Goal: Transaction & Acquisition: Purchase product/service

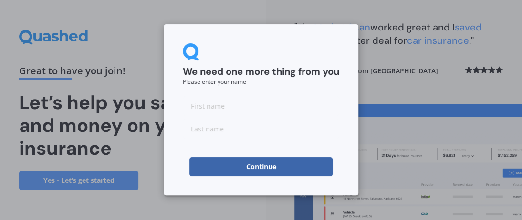
click at [192, 108] on input at bounding box center [261, 105] width 156 height 19
type input "Margaret"
click at [196, 131] on input at bounding box center [261, 128] width 156 height 19
click at [206, 130] on input "Sowery" at bounding box center [261, 128] width 156 height 19
type input "Sowry"
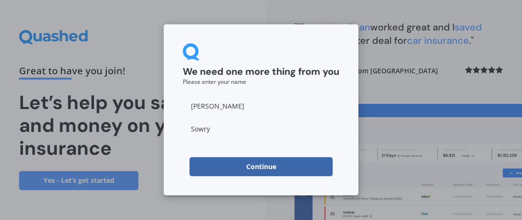
click at [261, 169] on button "Continue" at bounding box center [260, 166] width 143 height 19
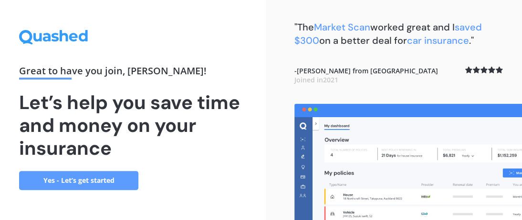
click at [61, 181] on link "Yes - Let’s get started" at bounding box center [78, 180] width 119 height 19
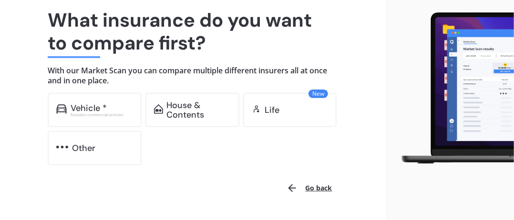
scroll to position [95, 0]
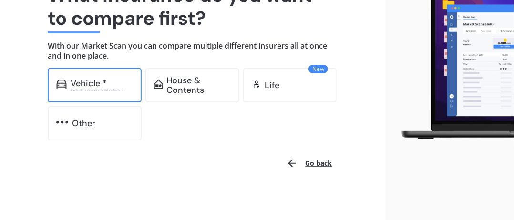
click at [55, 78] on div "Vehicle * Excludes commercial vehicles" at bounding box center [95, 85] width 94 height 34
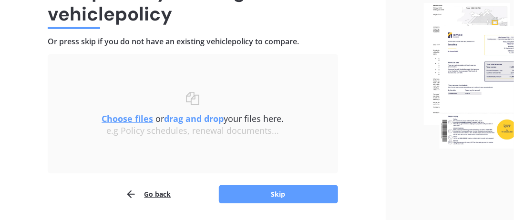
scroll to position [83, 0]
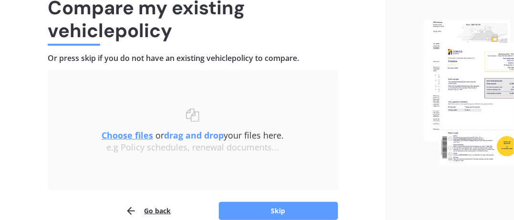
click at [127, 136] on u "Choose files" at bounding box center [127, 135] width 51 height 11
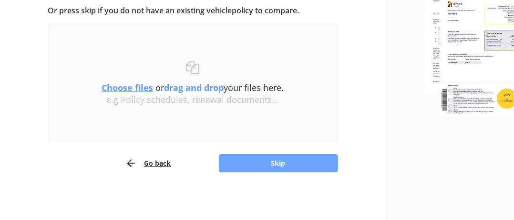
click at [273, 163] on button "Skip" at bounding box center [278, 163] width 119 height 18
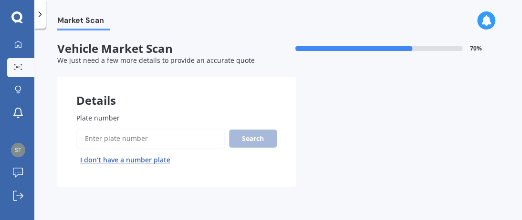
click at [82, 114] on span "Plate number" at bounding box center [97, 117] width 43 height 9
click at [82, 129] on input "Plate number" at bounding box center [150, 139] width 149 height 20
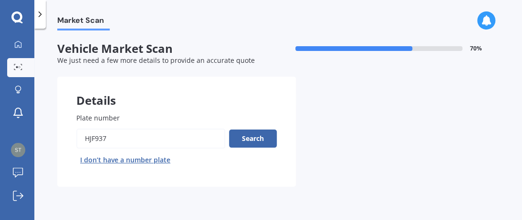
click at [91, 139] on input "Plate number" at bounding box center [150, 139] width 149 height 20
type input "HJF937"
click at [255, 135] on button "Search" at bounding box center [253, 139] width 48 height 18
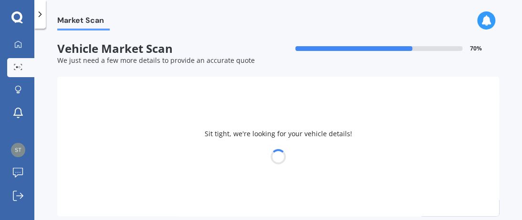
select select "MITSUBISHI"
select select "OUTLANDER"
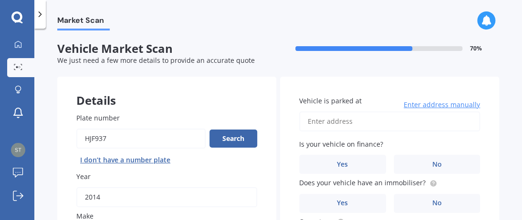
click at [330, 125] on input "Vehicle is parked at" at bounding box center [389, 122] width 181 height 20
type input "16 Waipuna Street, Mayfield, Blenheim 7201"
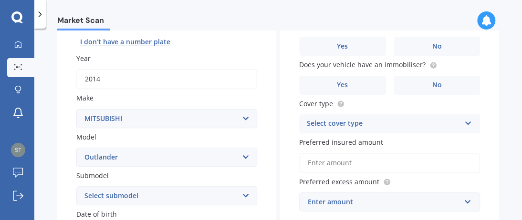
scroll to position [95, 0]
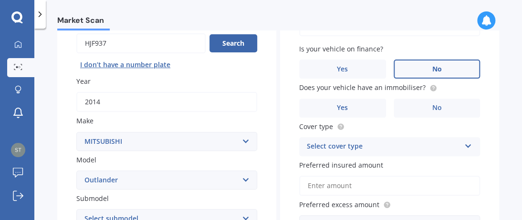
drag, startPoint x: 422, startPoint y: 64, endPoint x: 426, endPoint y: 67, distance: 5.1
click at [423, 64] on label "No" at bounding box center [436, 69] width 87 height 19
click at [0, 0] on input "No" at bounding box center [0, 0] width 0 height 0
click at [431, 112] on label "No" at bounding box center [436, 108] width 87 height 19
click at [0, 0] on input "No" at bounding box center [0, 0] width 0 height 0
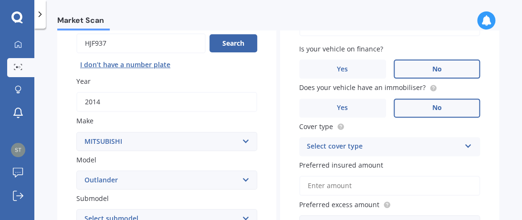
click at [465, 143] on icon at bounding box center [467, 144] width 8 height 7
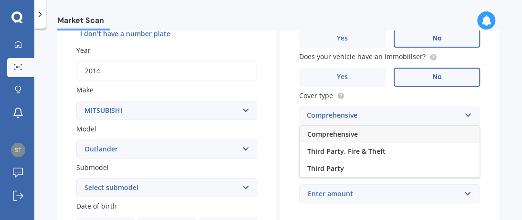
scroll to position [143, 0]
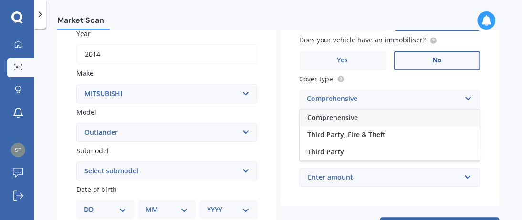
click at [313, 120] on span "Comprehensive" at bounding box center [332, 117] width 51 height 9
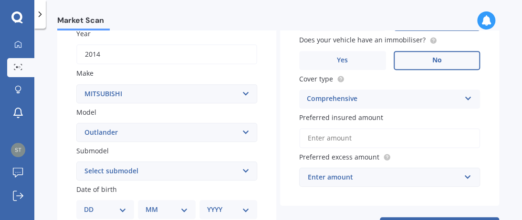
click at [320, 141] on input "Preferred insured amount" at bounding box center [389, 138] width 181 height 20
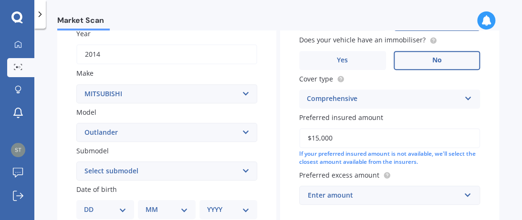
type input "$15,000"
click at [326, 194] on div "Enter amount" at bounding box center [384, 195] width 152 height 10
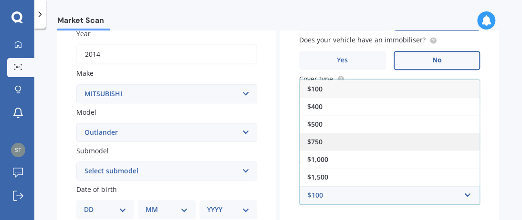
click at [307, 141] on span "$750" at bounding box center [314, 141] width 15 height 9
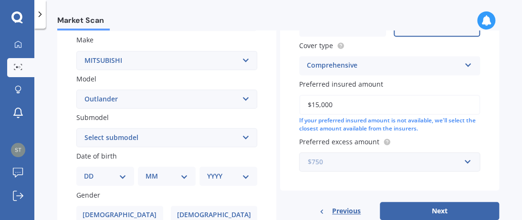
scroll to position [191, 0]
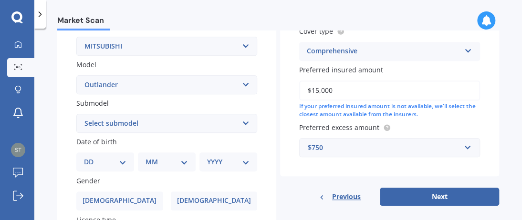
click at [242, 122] on select "Select submodel (All other) 2.4 Litre Station Wagon 3.0 Litre AWD 3.0 VRX Auto …" at bounding box center [166, 123] width 181 height 19
select select "2.4 LITRE STATION WAGON"
click at [76, 114] on select "Select submodel (All other) 2.4 Litre Station Wagon 3.0 Litre AWD 3.0 VRX Auto …" at bounding box center [166, 123] width 181 height 19
click at [243, 123] on select "Select submodel (All other) 2.4 Litre Station Wagon 3.0 Litre AWD 3.0 VRX Auto …" at bounding box center [166, 123] width 181 height 19
click at [240, 158] on select "YYYY 2025 2024 2023 2022 2021 2020 2019 2018 2017 2016 2015 2014 2013 2012 2011…" at bounding box center [228, 162] width 42 height 10
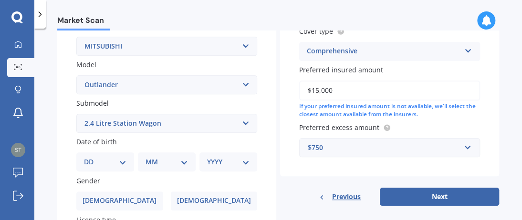
click at [98, 103] on span "Submodel" at bounding box center [92, 103] width 32 height 9
click at [98, 114] on select "Select submodel (All other) 2.4 Litre Station Wagon 3.0 Litre AWD 3.0 VRX Auto …" at bounding box center [166, 123] width 181 height 19
click at [99, 105] on span "Submodel" at bounding box center [92, 103] width 32 height 9
click at [99, 114] on select "Select submodel (All other) 2.4 Litre Station Wagon 3.0 Litre AWD 3.0 VRX Auto …" at bounding box center [166, 123] width 181 height 19
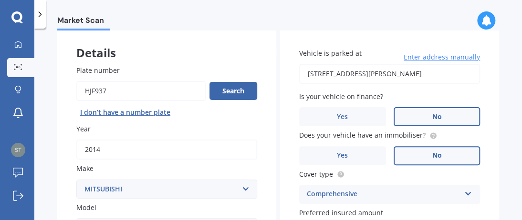
scroll to position [95, 0]
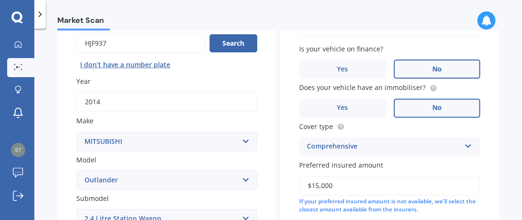
click at [243, 141] on select "Select make AC ALFA ROMEO ASTON MARTIN AUDI AUSTIN BEDFORD Bentley BMW BYD CADI…" at bounding box center [166, 141] width 181 height 19
click at [197, 154] on div "Plate number Search I don’t have a number plate Year 2014 Make Select make AC A…" at bounding box center [166, 220] width 219 height 443
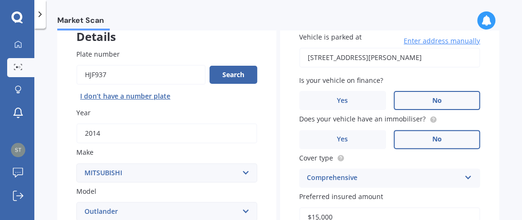
scroll to position [48, 0]
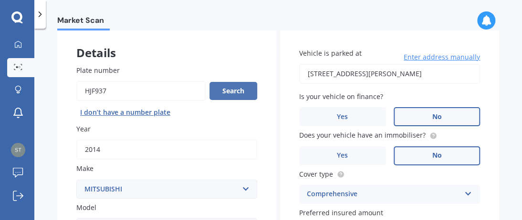
click at [225, 89] on button "Search" at bounding box center [233, 91] width 48 height 18
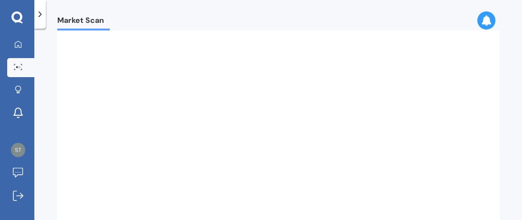
select select
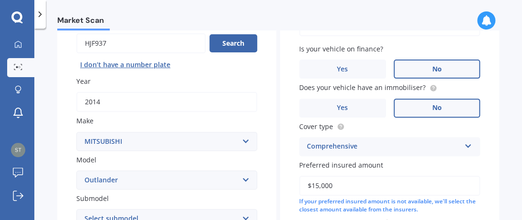
scroll to position [143, 0]
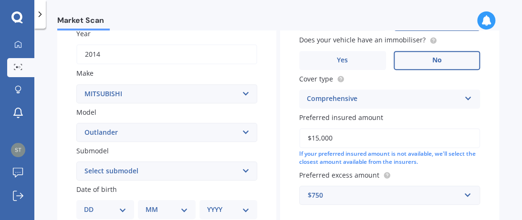
click at [241, 130] on select "Select model 380 Airtrek Aspire ASX Canter Carisma Challenger Challenger Diesel…" at bounding box center [166, 132] width 181 height 19
click at [76, 123] on select "Select model 380 Airtrek Aspire ASX Canter Carisma Challenger Challenger Diesel…" at bounding box center [166, 132] width 181 height 19
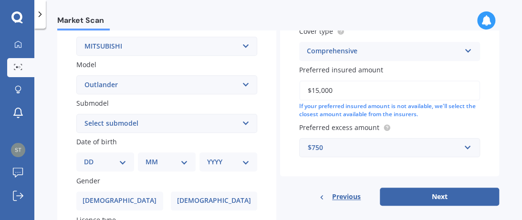
click at [242, 124] on select "Select submodel (All other) 2.4 Litre Station Wagon 3.0 Litre AWD 3.0 VRX Auto …" at bounding box center [166, 123] width 181 height 19
click at [154, 152] on div "Date of birth DD 01 02 03 04 05 06 07 08 09 10 11 12 13 14 15 16 17 18 19 20 21…" at bounding box center [166, 154] width 181 height 35
click at [93, 159] on select "DD 01 02 03 04 05 06 07 08 09 10 11 12 13 14 15 16 17 18 19 20 21 22 23 24 25 2…" at bounding box center [105, 162] width 42 height 10
select select "03"
click at [92, 157] on select "DD 01 02 03 04 05 06 07 08 09 10 11 12 13 14 15 16 17 18 19 20 21 22 23 24 25 2…" at bounding box center [105, 162] width 42 height 10
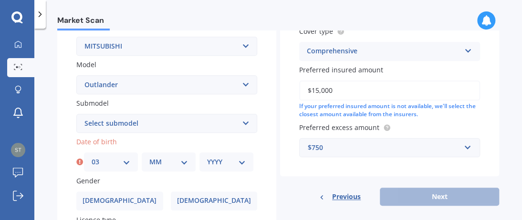
click at [153, 158] on select "MM 01 02 03 04 05 06 07 08 09 10 11 12" at bounding box center [168, 162] width 39 height 10
select select "10"
click at [149, 157] on select "MM 01 02 03 04 05 06 07 08 09 10 11 12" at bounding box center [168, 162] width 39 height 10
click at [238, 164] on select "YYYY 2025 2024 2023 2022 2021 2020 2019 2018 2017 2016 2015 2014 2013 2012 2011…" at bounding box center [226, 162] width 39 height 10
select select "1942"
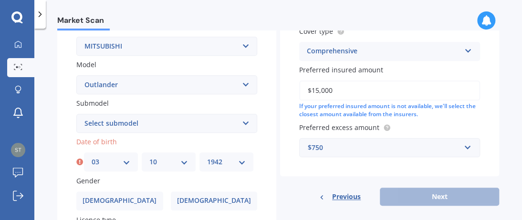
click at [207, 157] on select "YYYY 2025 2024 2023 2022 2021 2020 2019 2018 2017 2016 2015 2014 2013 2012 2011…" at bounding box center [226, 162] width 39 height 10
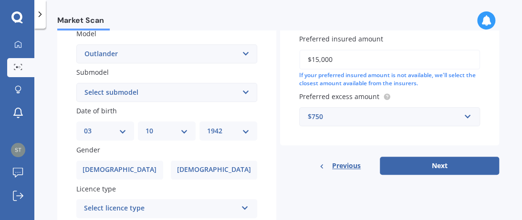
scroll to position [238, 0]
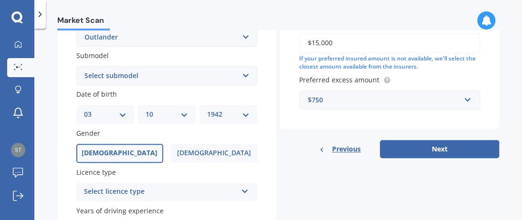
click at [121, 150] on span "Male" at bounding box center [120, 153] width 76 height 8
click at [0, 0] on input "Male" at bounding box center [0, 0] width 0 height 0
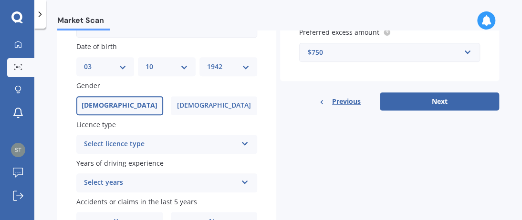
click at [238, 145] on div "Select licence type NZ Full NZ Restricted NZ Learners Australia United Kingdom …" at bounding box center [166, 144] width 181 height 19
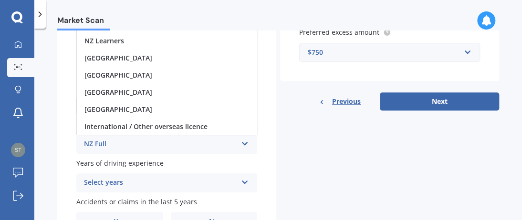
click at [95, 144] on div "NZ Full" at bounding box center [160, 144] width 153 height 11
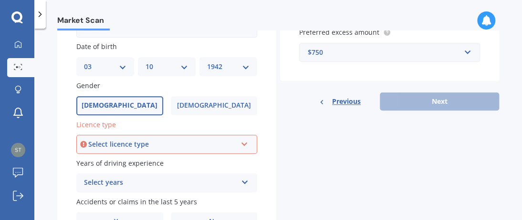
click at [243, 144] on icon at bounding box center [244, 142] width 8 height 7
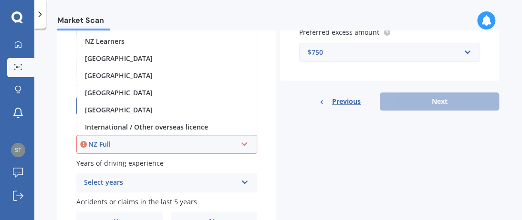
click at [100, 150] on div "NZ Full NZ Full NZ Restricted NZ Learners Australia United Kingdom Ireland Sout…" at bounding box center [166, 144] width 181 height 19
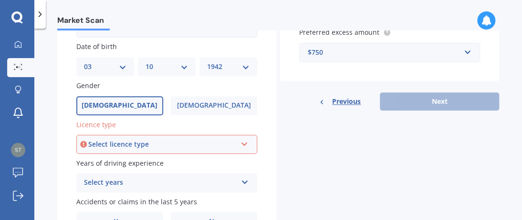
click at [209, 159] on label "Years of driving experience" at bounding box center [164, 163] width 177 height 10
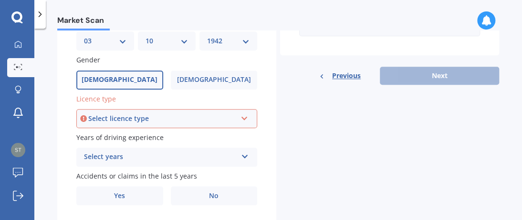
scroll to position [334, 0]
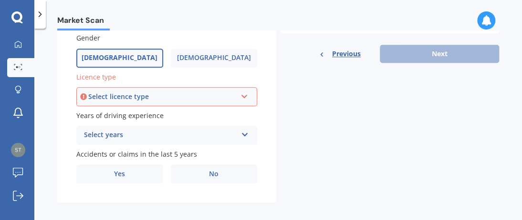
click at [100, 136] on div "Select years" at bounding box center [160, 135] width 153 height 11
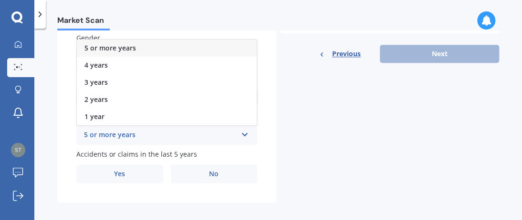
click at [160, 141] on div "5 or more years 5 or more years 4 years 3 years 2 years 1 year" at bounding box center [166, 135] width 181 height 19
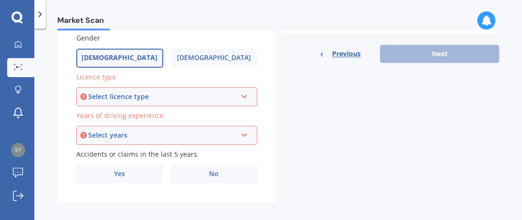
click at [243, 96] on icon at bounding box center [244, 95] width 8 height 7
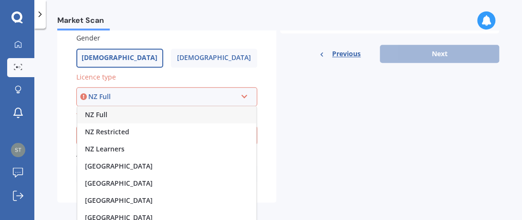
click at [105, 94] on div "NZ Full" at bounding box center [162, 97] width 148 height 10
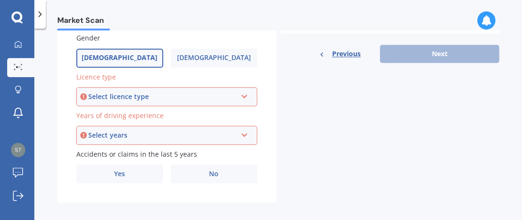
click at [241, 133] on icon at bounding box center [244, 133] width 8 height 7
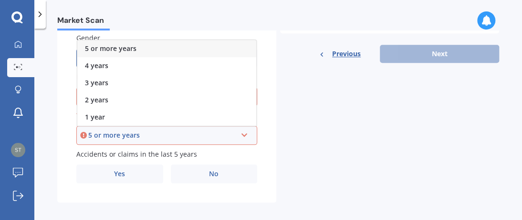
click at [95, 138] on div "5 or more years" at bounding box center [162, 135] width 148 height 10
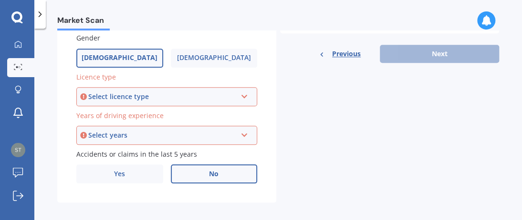
click at [211, 175] on span "No" at bounding box center [214, 174] width 10 height 8
click at [0, 0] on input "No" at bounding box center [0, 0] width 0 height 0
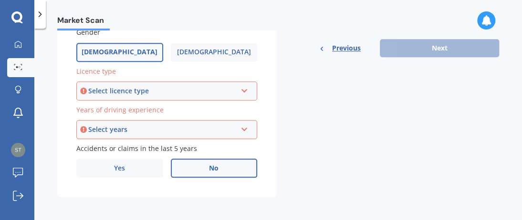
scroll to position [341, 0]
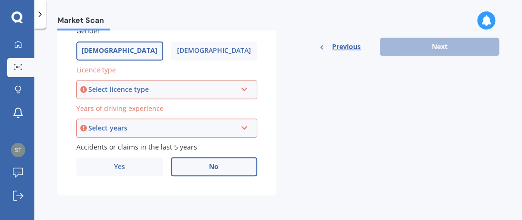
click at [214, 169] on span "No" at bounding box center [214, 167] width 10 height 8
click at [0, 0] on input "No" at bounding box center [0, 0] width 0 height 0
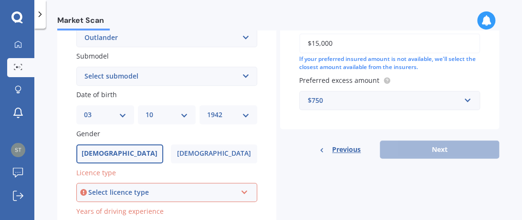
scroll to position [198, 0]
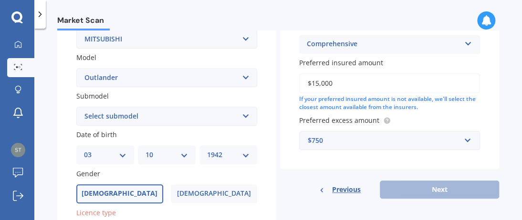
click at [424, 194] on div "Previous Next" at bounding box center [389, 190] width 219 height 18
click at [419, 188] on div "Previous Next" at bounding box center [389, 190] width 219 height 18
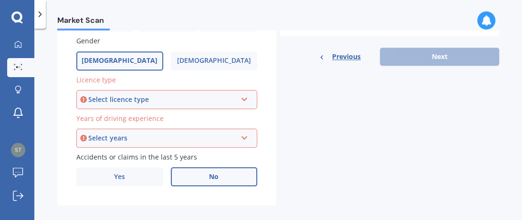
scroll to position [341, 0]
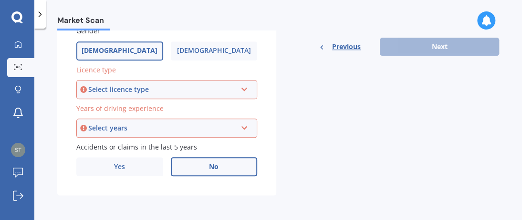
click at [206, 169] on label "No" at bounding box center [214, 166] width 87 height 19
click at [0, 0] on input "No" at bounding box center [0, 0] width 0 height 0
click at [422, 51] on div "Previous Next" at bounding box center [389, 47] width 219 height 18
click at [334, 45] on span "Previous" at bounding box center [346, 47] width 29 height 14
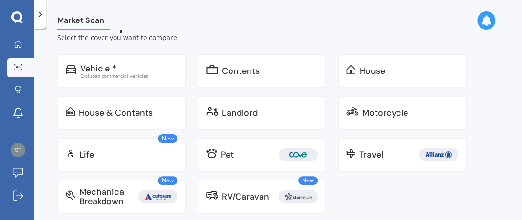
scroll to position [45, 0]
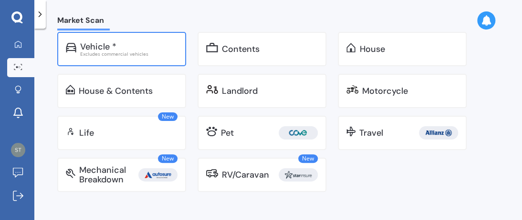
click at [86, 48] on div "Vehicle *" at bounding box center [98, 47] width 36 height 10
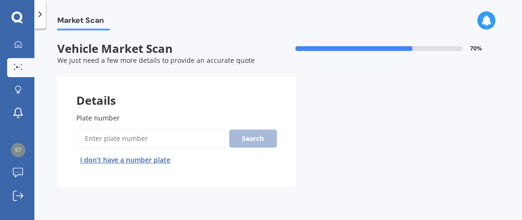
click at [19, 18] on icon at bounding box center [16, 17] width 11 height 12
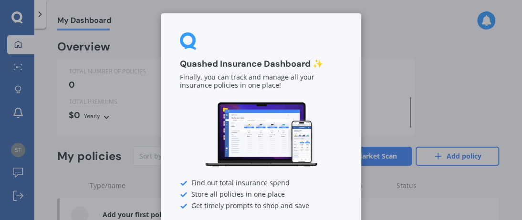
click at [129, 54] on div "Quashed Insurance Dashboard ✨ Finally, you can track and manage all your insura…" at bounding box center [261, 110] width 522 height 220
click at [400, 108] on div "Quashed Insurance Dashboard ✨ Finally, you can track and manage all your insura…" at bounding box center [261, 110] width 522 height 220
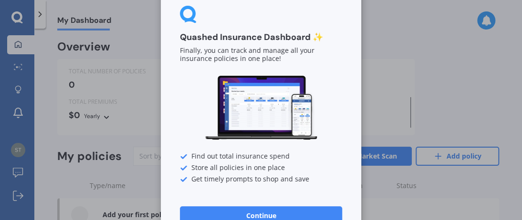
scroll to position [51, 0]
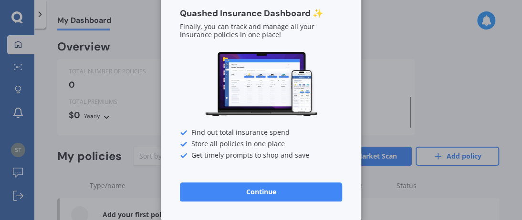
click at [114, 82] on div "Quashed Insurance Dashboard ✨ Finally, you can track and manage all your insura…" at bounding box center [261, 110] width 522 height 220
click at [39, 13] on div "Quashed Insurance Dashboard ✨ Finally, you can track and manage all your insura…" at bounding box center [261, 110] width 522 height 220
click at [84, 18] on div "Quashed Insurance Dashboard ✨ Finally, you can track and manage all your insura…" at bounding box center [261, 110] width 522 height 220
click at [262, 194] on button "Continue" at bounding box center [261, 192] width 162 height 19
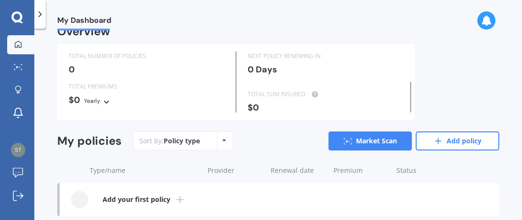
scroll to position [0, 0]
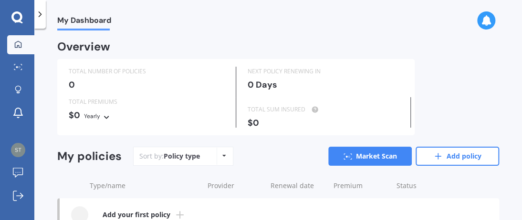
click at [11, 18] on div at bounding box center [17, 17] width 34 height 12
click at [486, 26] on icon at bounding box center [486, 20] width 10 height 10
click at [408, 142] on div "Overview TOTAL NUMBER OF POLICIES 0 NEXT POLICY RENEWING IN 0 Days TOTAL PREMIU…" at bounding box center [278, 146] width 442 height 209
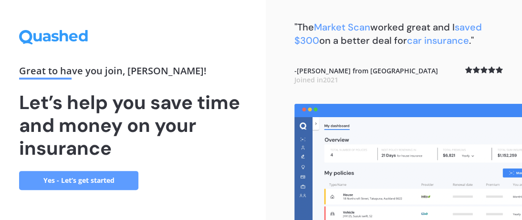
click at [176, 66] on div "Great to have you join , [PERSON_NAME] !" at bounding box center [132, 72] width 227 height 13
click at [72, 185] on link "Yes - Let’s get started" at bounding box center [78, 180] width 119 height 19
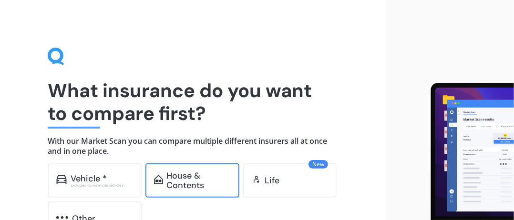
click at [179, 189] on div "House & Contents" at bounding box center [199, 180] width 64 height 19
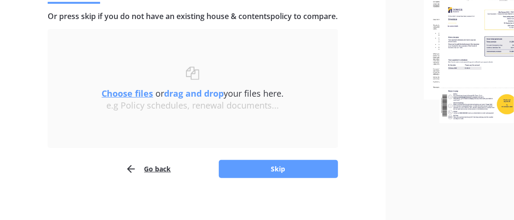
scroll to position [141, 0]
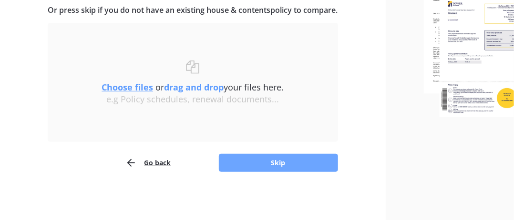
click at [270, 165] on button "Skip" at bounding box center [278, 163] width 119 height 18
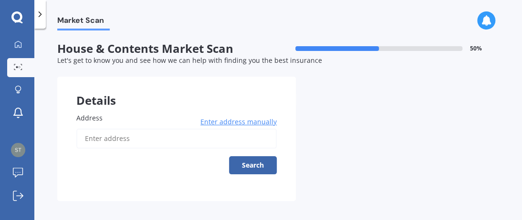
click at [92, 114] on span "Address" at bounding box center [89, 117] width 26 height 9
click at [92, 129] on input "Address" at bounding box center [176, 139] width 200 height 20
type input "16 Waipuna Street, Mayfield, Blenheim 7201"
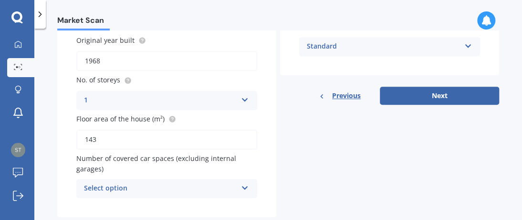
scroll to position [212, 0]
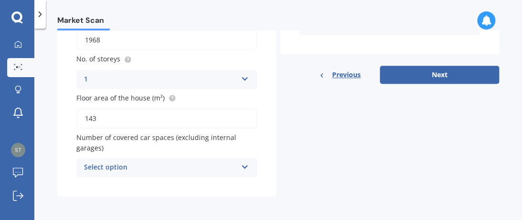
click at [242, 164] on icon at bounding box center [245, 165] width 8 height 7
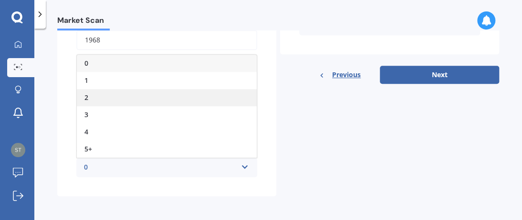
click at [88, 97] on div "2" at bounding box center [167, 97] width 180 height 17
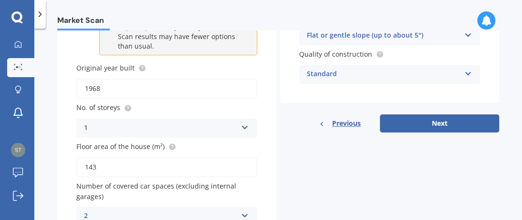
scroll to position [191, 0]
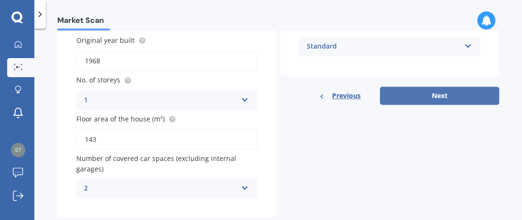
click at [436, 98] on button "Next" at bounding box center [439, 96] width 119 height 18
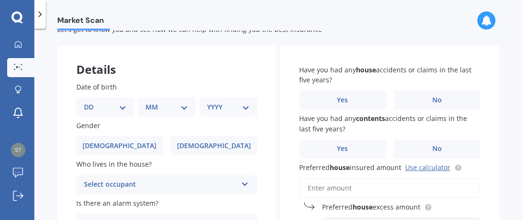
scroll to position [48, 0]
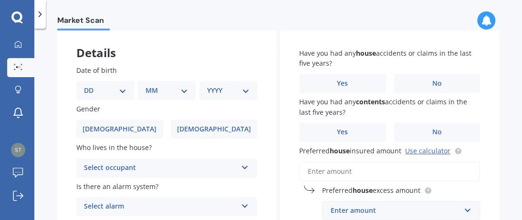
click at [89, 89] on select "DD 01 02 03 04 05 06 07 08 09 10 11 12 13 14 15 16 17 18 19 20 21 22 23 24 25 2…" at bounding box center [105, 90] width 42 height 10
select select "03"
click at [92, 85] on select "DD 01 02 03 04 05 06 07 08 09 10 11 12 13 14 15 16 17 18 19 20 21 22 23 24 25 2…" at bounding box center [105, 90] width 42 height 10
click at [159, 92] on select "MM 01 02 03 04 05 06 07 08 09 10 11 12" at bounding box center [168, 90] width 39 height 10
select select "12"
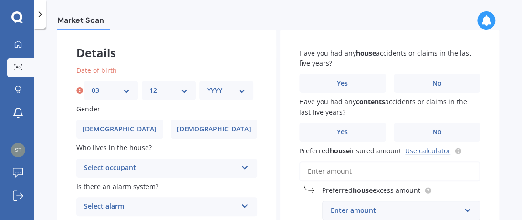
click at [149, 85] on select "MM 01 02 03 04 05 06 07 08 09 10 11 12" at bounding box center [168, 90] width 39 height 10
click at [229, 93] on select "YYYY 2009 2008 2007 2006 2005 2004 2003 2002 2001 2000 1999 1998 1997 1996 1995…" at bounding box center [226, 90] width 39 height 10
select select "1942"
click at [207, 85] on select "YYYY 2009 2008 2007 2006 2005 2004 2003 2002 2001 2000 1999 1998 1997 1996 1995…" at bounding box center [226, 90] width 39 height 10
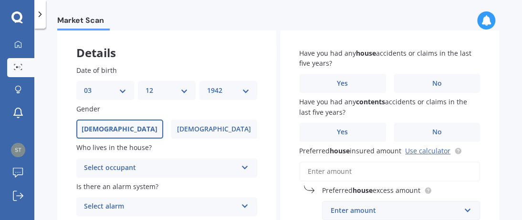
click at [120, 131] on span "Male" at bounding box center [120, 129] width 76 height 8
click at [0, 0] on input "Male" at bounding box center [0, 0] width 0 height 0
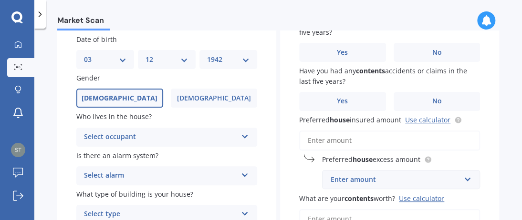
scroll to position [95, 0]
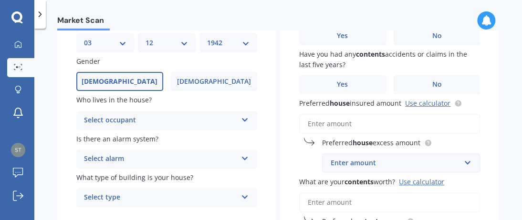
click at [111, 121] on div "Select occupant" at bounding box center [160, 120] width 153 height 11
click at [242, 119] on icon at bounding box center [245, 118] width 8 height 7
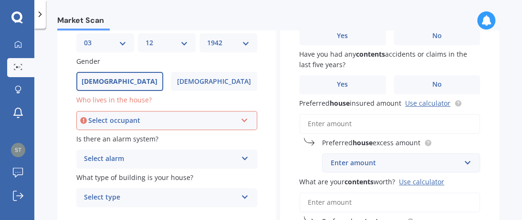
click at [187, 145] on div "Is there an alarm system? Select alarm Yes, monitored Yes, not monitored No" at bounding box center [166, 151] width 181 height 35
click at [242, 122] on icon at bounding box center [244, 118] width 8 height 7
click at [244, 122] on icon at bounding box center [244, 118] width 8 height 7
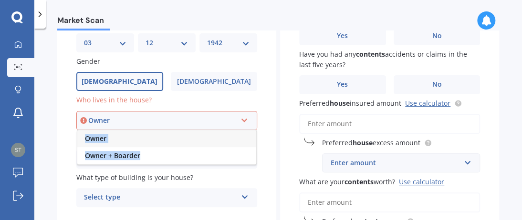
click at [247, 120] on div "Owner Owner Owner + Boarder" at bounding box center [166, 120] width 181 height 19
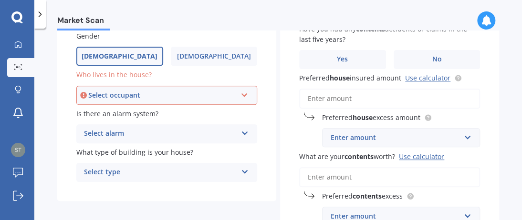
scroll to position [143, 0]
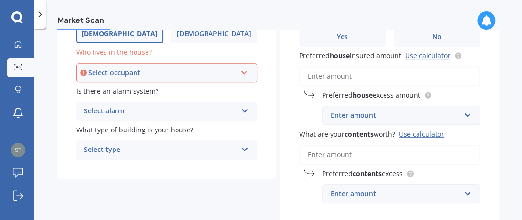
click at [241, 150] on icon at bounding box center [245, 147] width 8 height 7
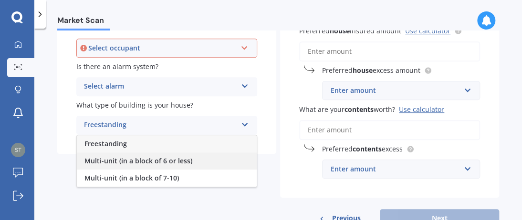
scroll to position [191, 0]
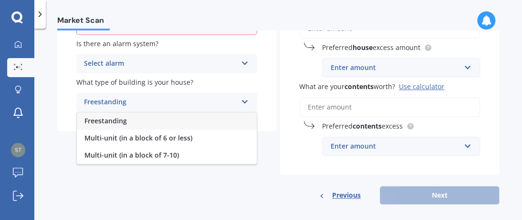
click at [116, 123] on span "Freestanding" at bounding box center [105, 120] width 42 height 9
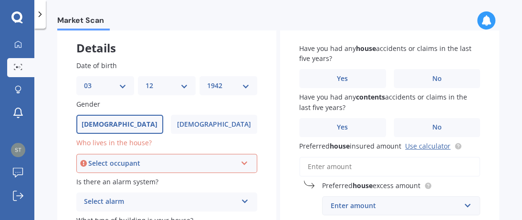
scroll to position [48, 0]
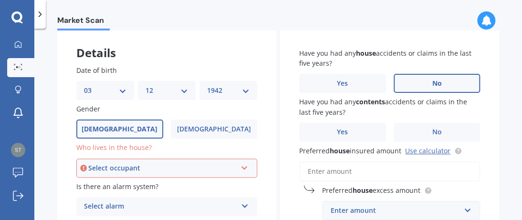
click at [433, 84] on span "No" at bounding box center [437, 84] width 10 height 8
click at [0, 0] on input "No" at bounding box center [0, 0] width 0 height 0
click at [432, 136] on span "No" at bounding box center [437, 132] width 10 height 8
click at [0, 0] on input "No" at bounding box center [0, 0] width 0 height 0
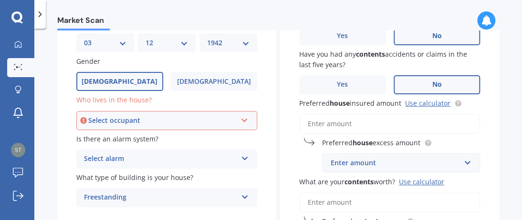
scroll to position [143, 0]
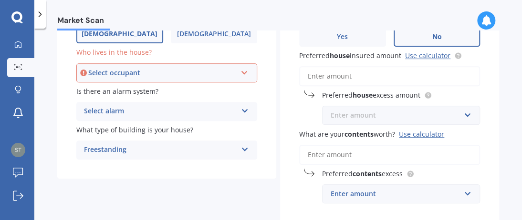
click at [460, 117] on input "text" at bounding box center [397, 115] width 149 height 18
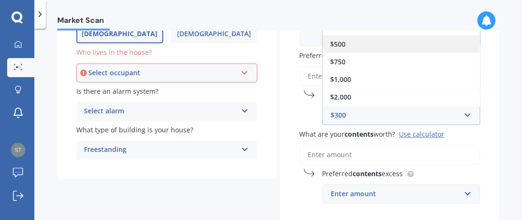
click at [336, 41] on span "$500" at bounding box center [337, 44] width 15 height 9
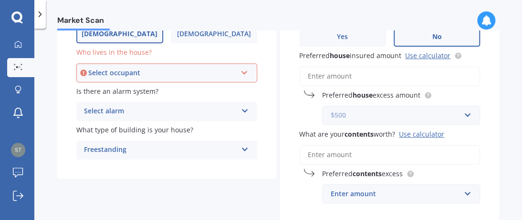
scroll to position [191, 0]
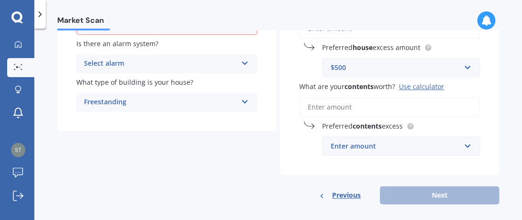
click at [315, 111] on input "What are your contents worth? Use calculator" at bounding box center [389, 107] width 181 height 20
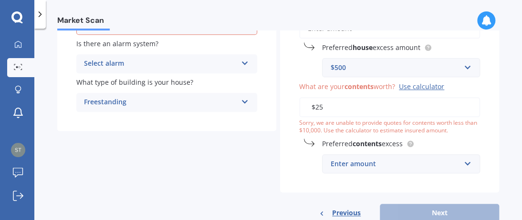
type input "$2"
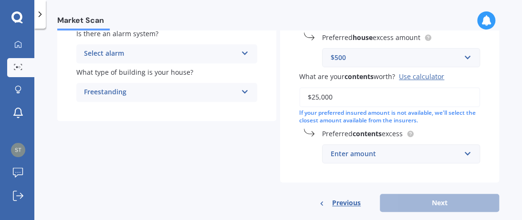
scroll to position [217, 0]
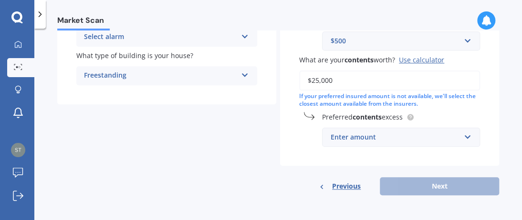
type input "$25,000"
click at [331, 138] on div "Enter amount" at bounding box center [394, 137] width 129 height 10
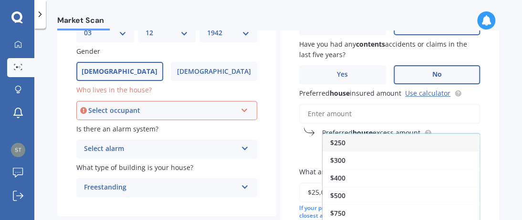
scroll to position [74, 0]
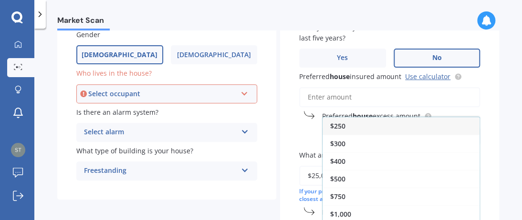
click at [340, 125] on span "$250" at bounding box center [337, 126] width 15 height 9
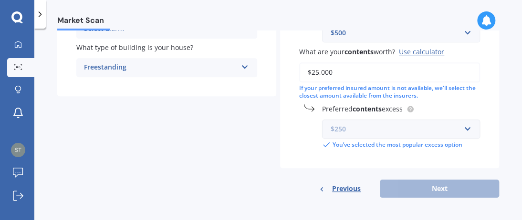
scroll to position [228, 0]
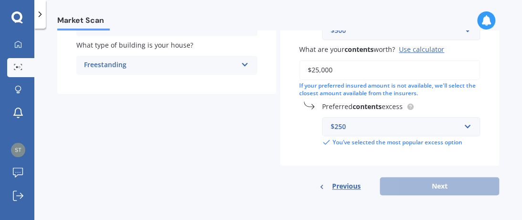
click at [433, 190] on div "Previous Next" at bounding box center [389, 186] width 219 height 18
click at [462, 130] on input "text" at bounding box center [397, 127] width 149 height 18
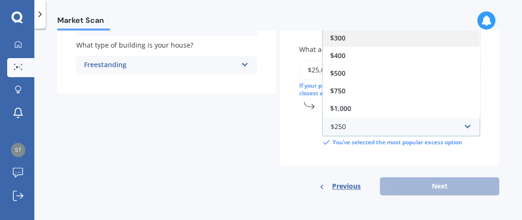
click at [331, 45] on div "$300" at bounding box center [400, 38] width 157 height 18
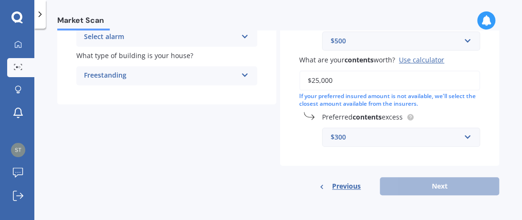
scroll to position [217, 0]
click at [461, 138] on input "text" at bounding box center [397, 137] width 149 height 18
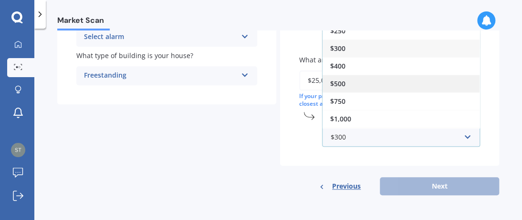
click at [341, 84] on span "$500" at bounding box center [337, 83] width 15 height 9
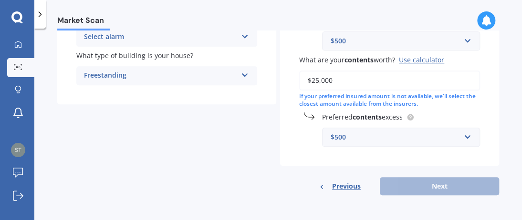
click at [440, 188] on div "Previous Next" at bounding box center [389, 186] width 219 height 18
click at [334, 187] on span "Previous" at bounding box center [346, 186] width 29 height 14
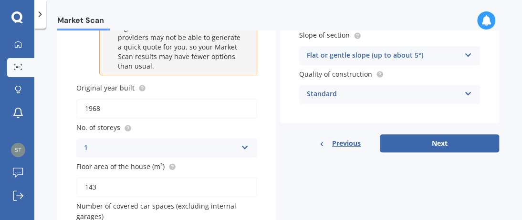
scroll to position [191, 0]
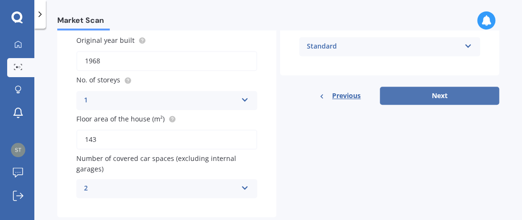
click at [434, 95] on button "Next" at bounding box center [439, 96] width 119 height 18
select select "03"
select select "12"
select select "1942"
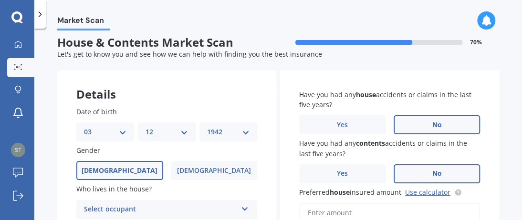
scroll to position [0, 0]
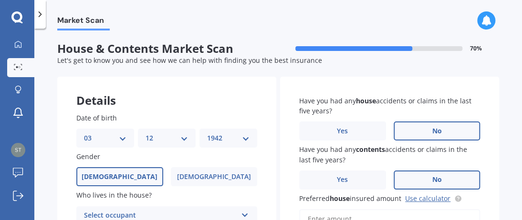
click at [455, 137] on label "No" at bounding box center [436, 131] width 87 height 19
click at [0, 0] on input "No" at bounding box center [0, 0] width 0 height 0
click at [432, 170] on div "Have you had any contents accidents or claims in the last five years? Yes No" at bounding box center [389, 166] width 181 height 45
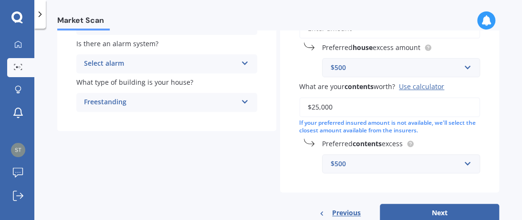
scroll to position [217, 0]
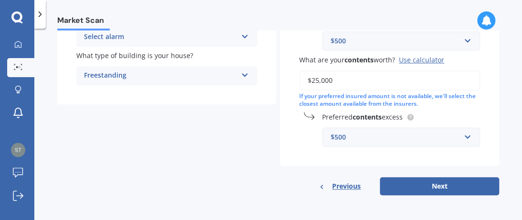
click at [454, 191] on button "Next" at bounding box center [439, 186] width 119 height 18
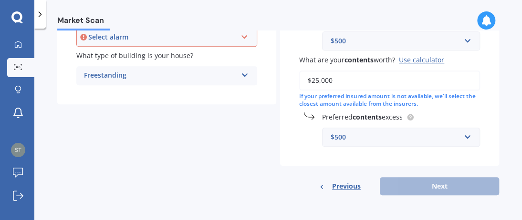
scroll to position [93, 0]
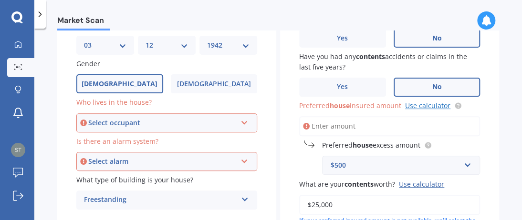
click at [427, 110] on link "Use calculator" at bounding box center [427, 105] width 45 height 9
